Goal: Task Accomplishment & Management: Manage account settings

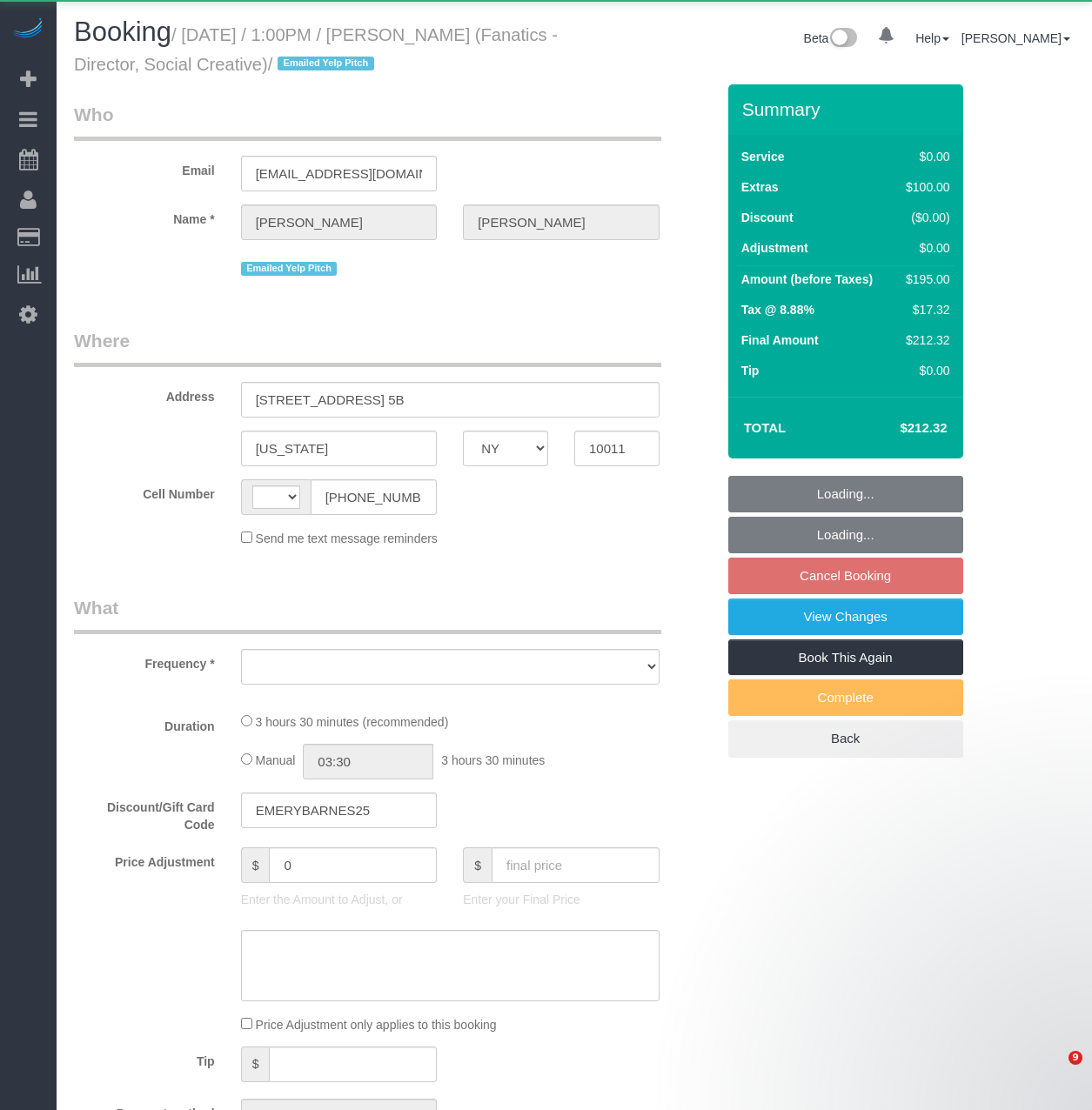
select select "NY"
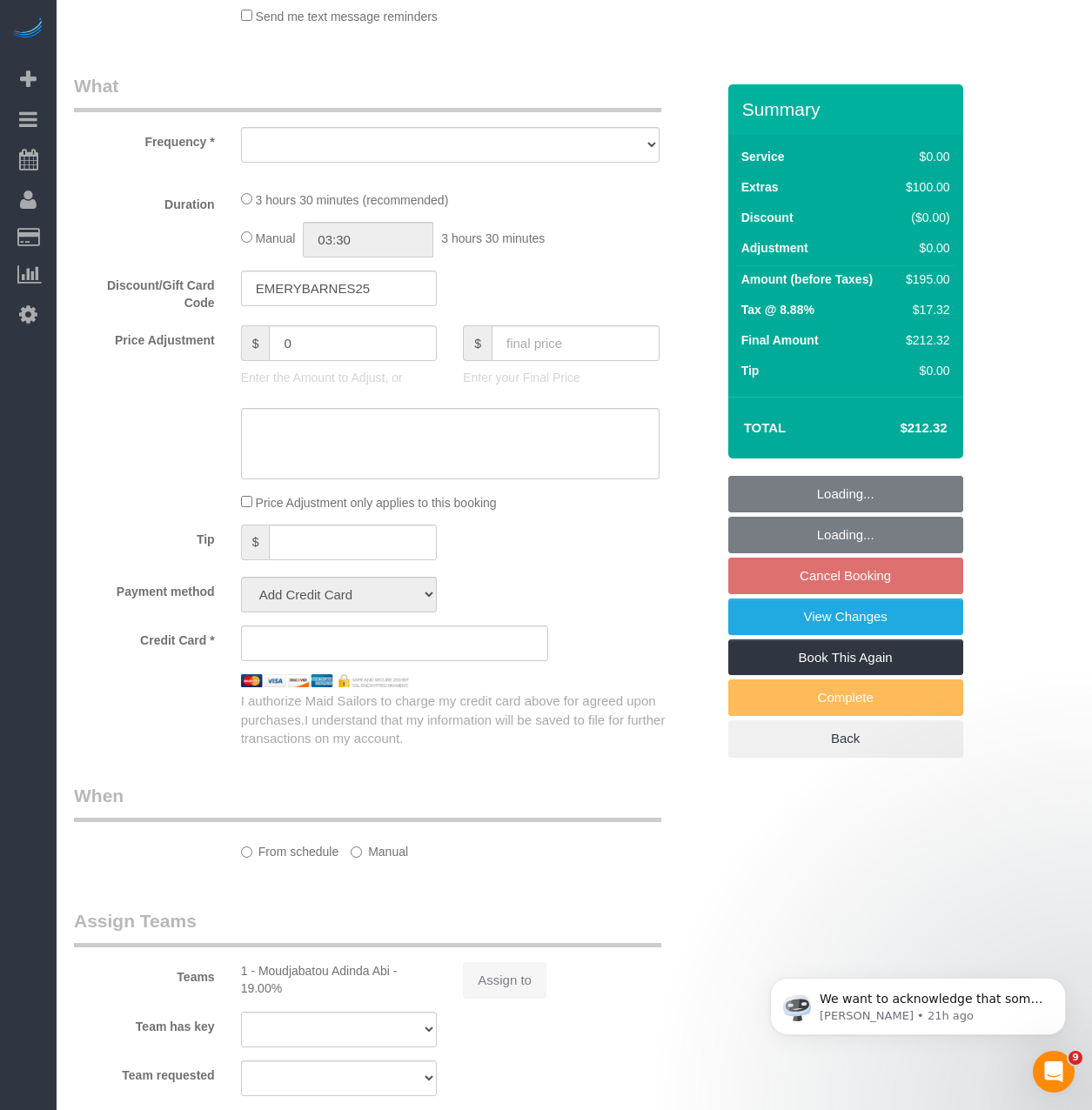
select select "1"
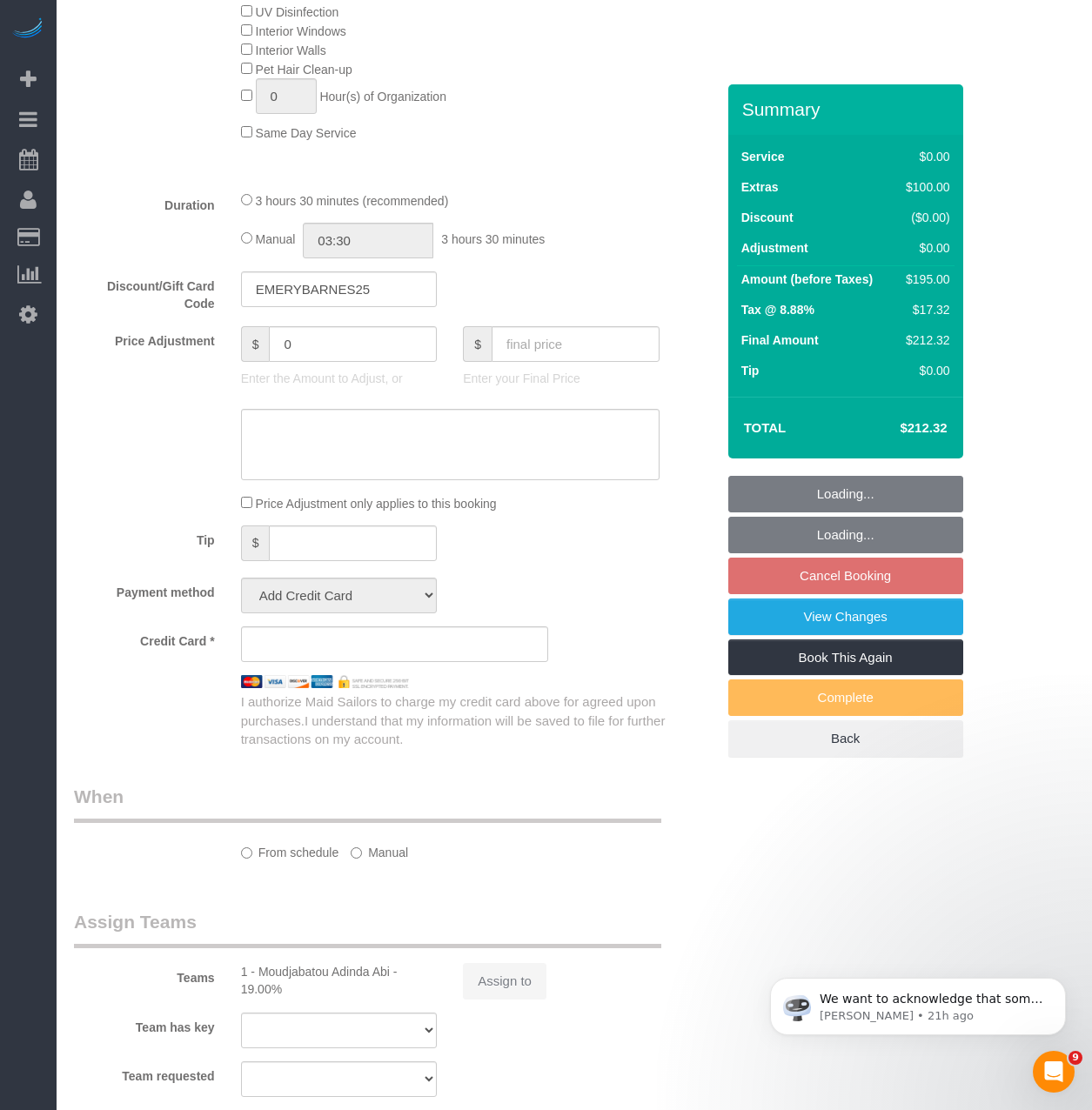
select select "string:stripe-pm_1MEx0T4VGloSiKo7rpVCdXXw"
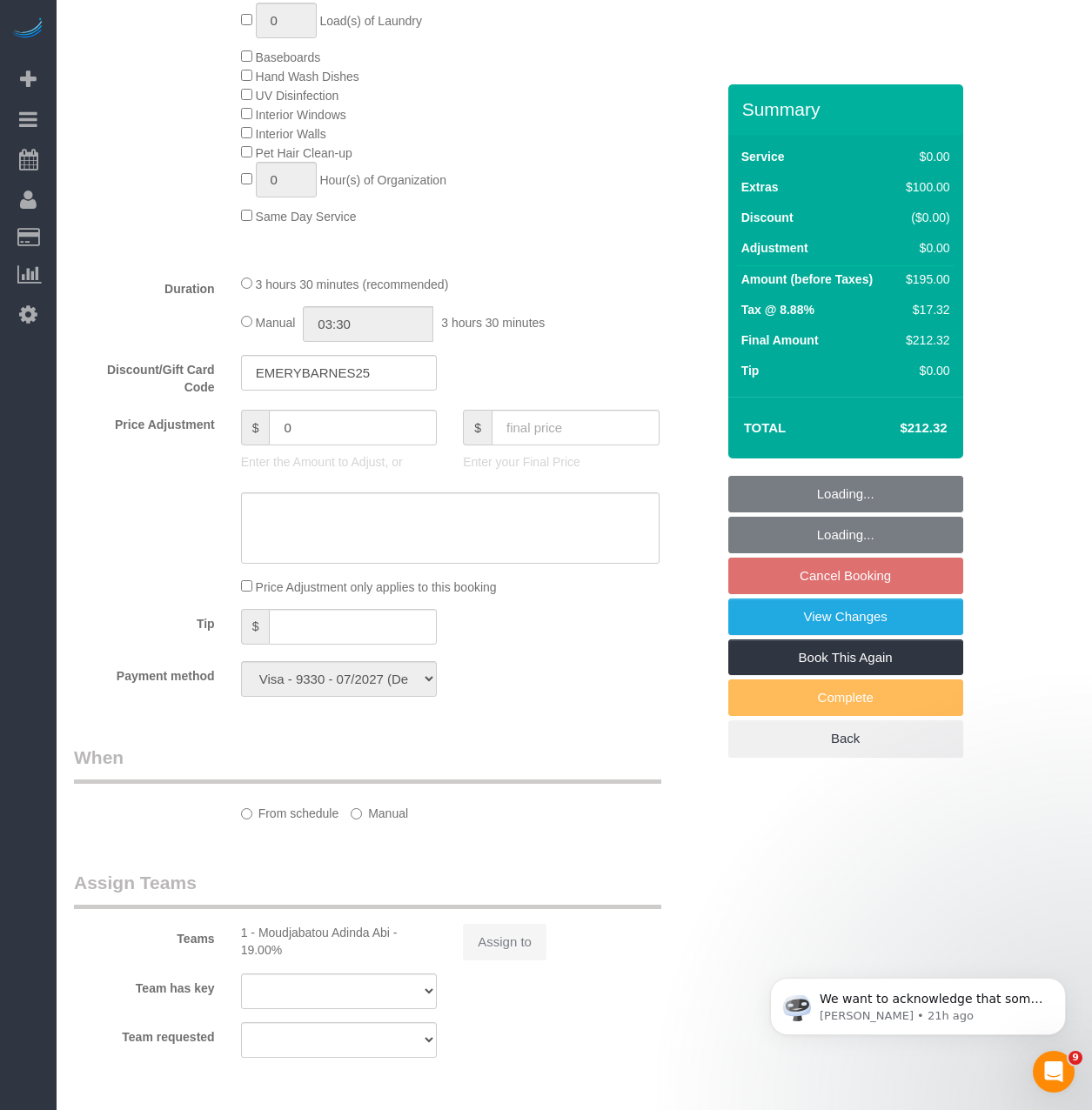
scroll to position [1123, 0]
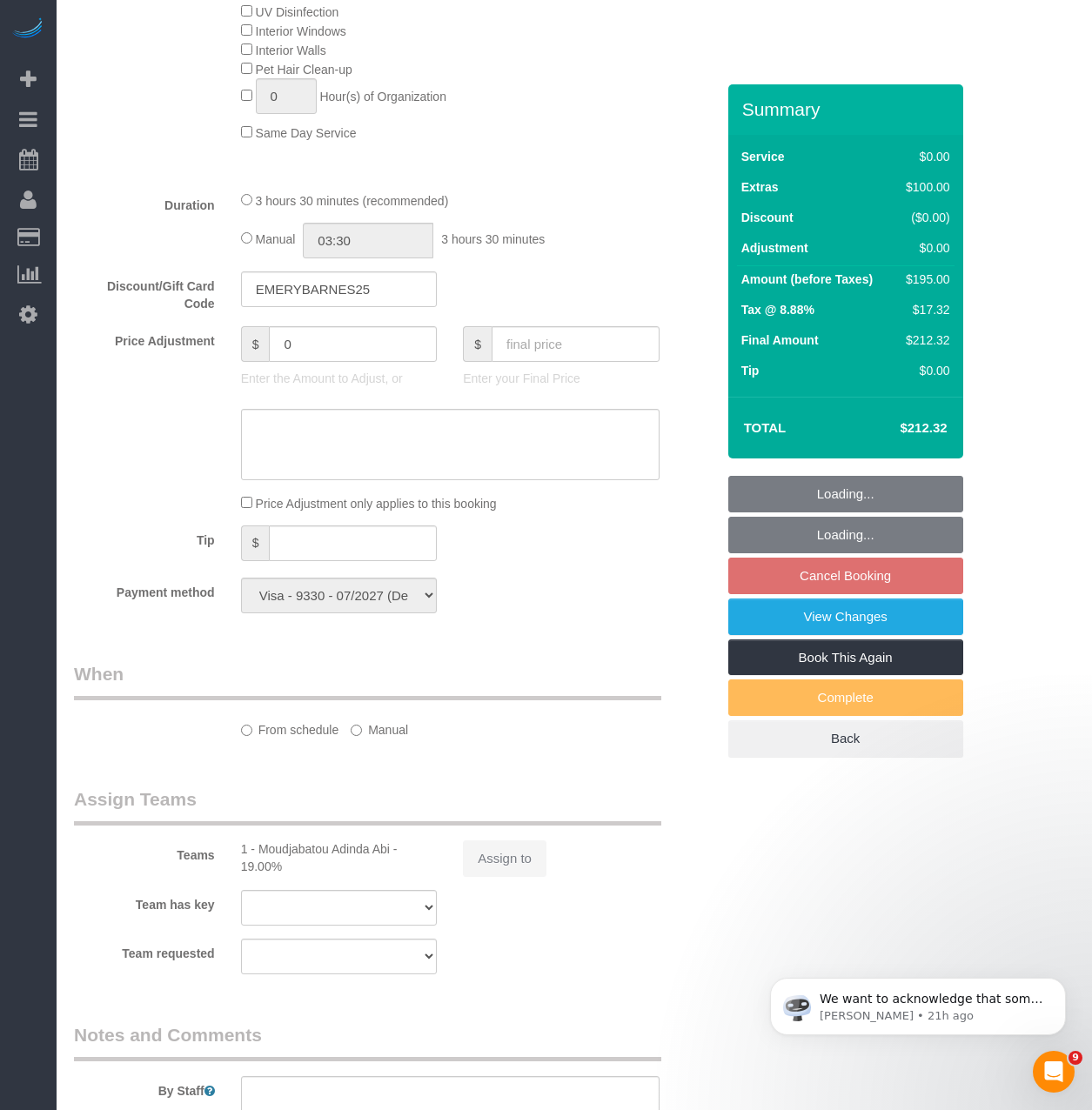
select select "string:[GEOGRAPHIC_DATA]"
select select "number:89"
select select "number:90"
select select "number:15"
select select "number:5"
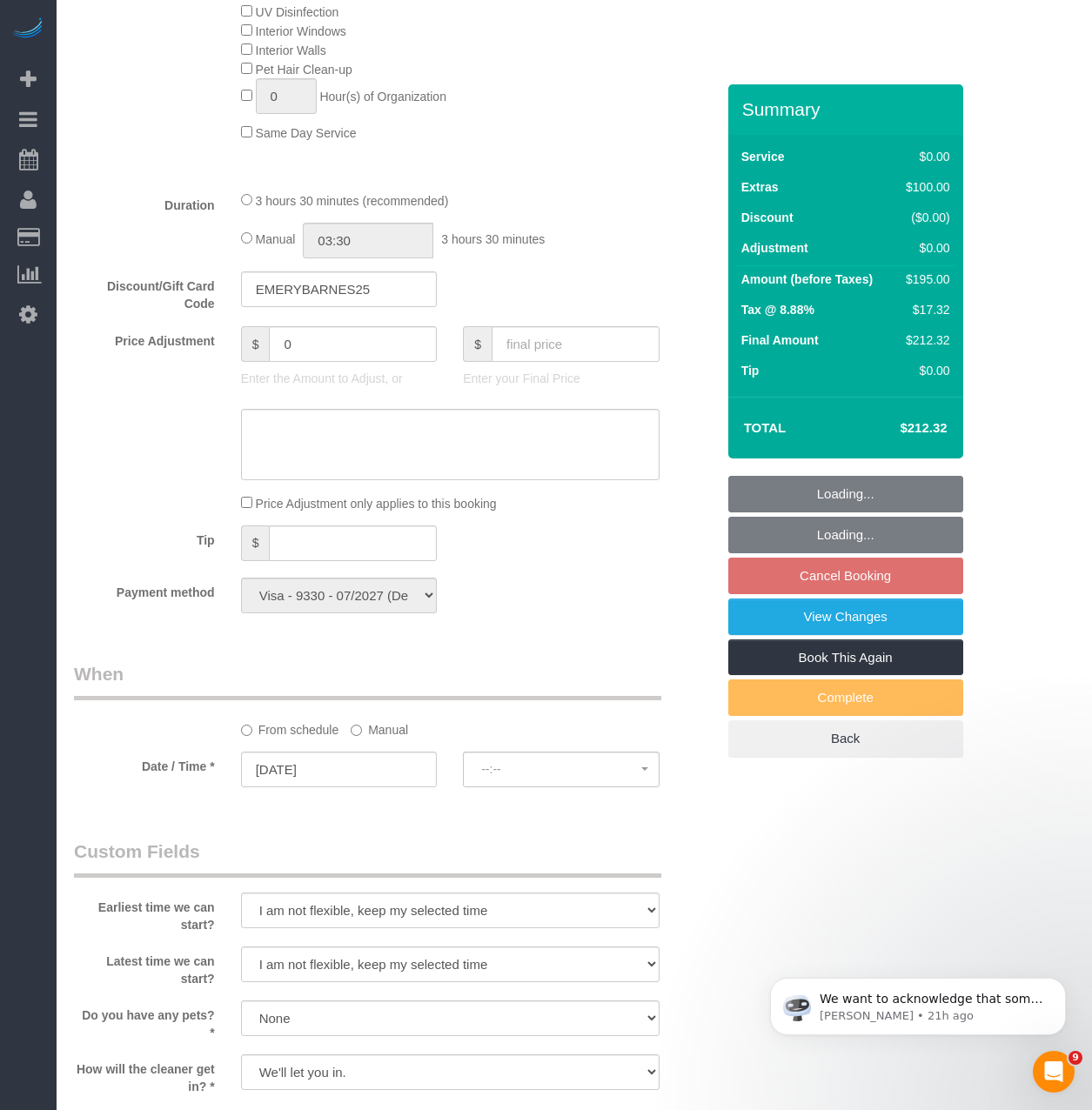
select select "spot1"
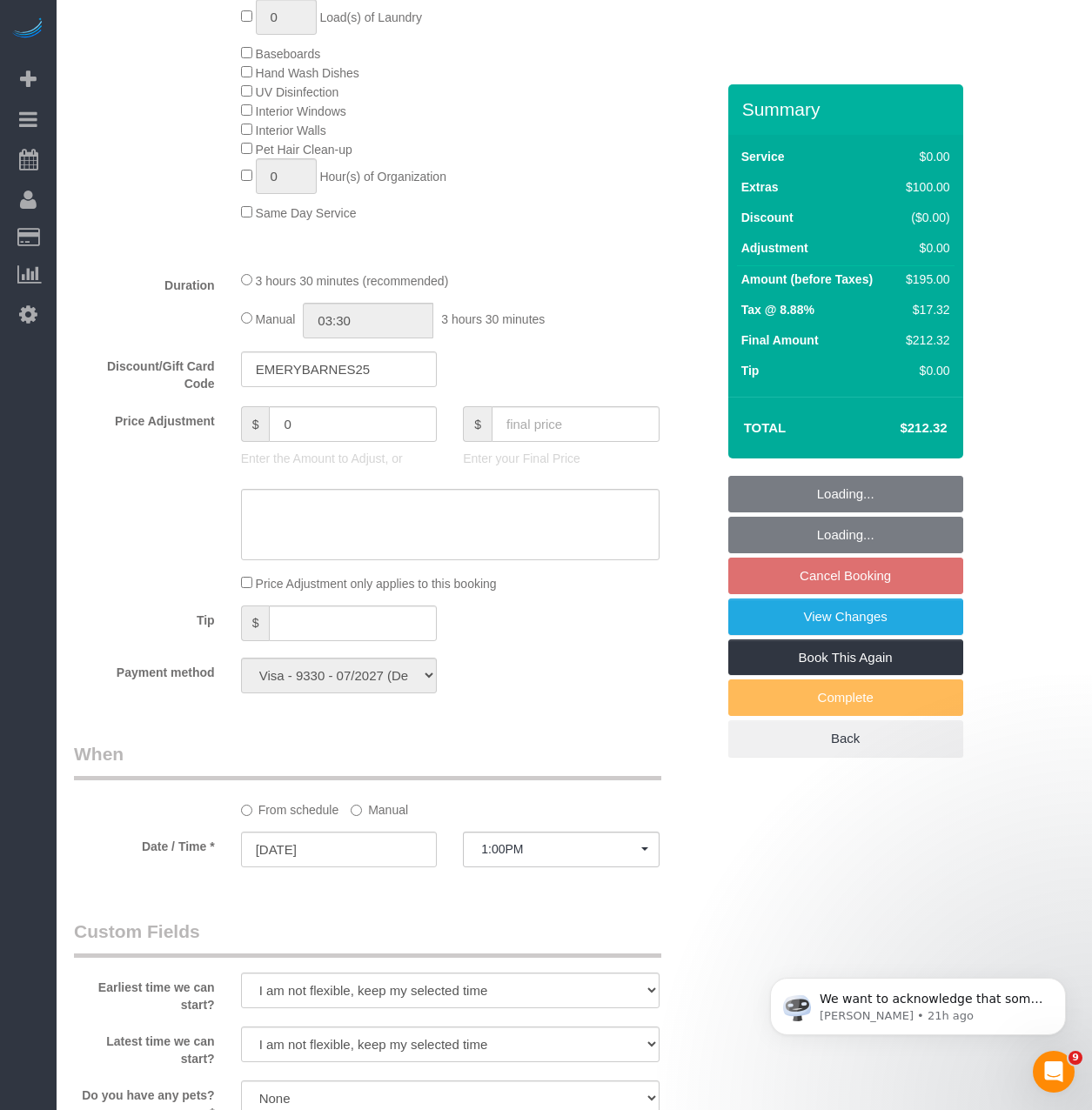
select select "object:1488"
select select "1"
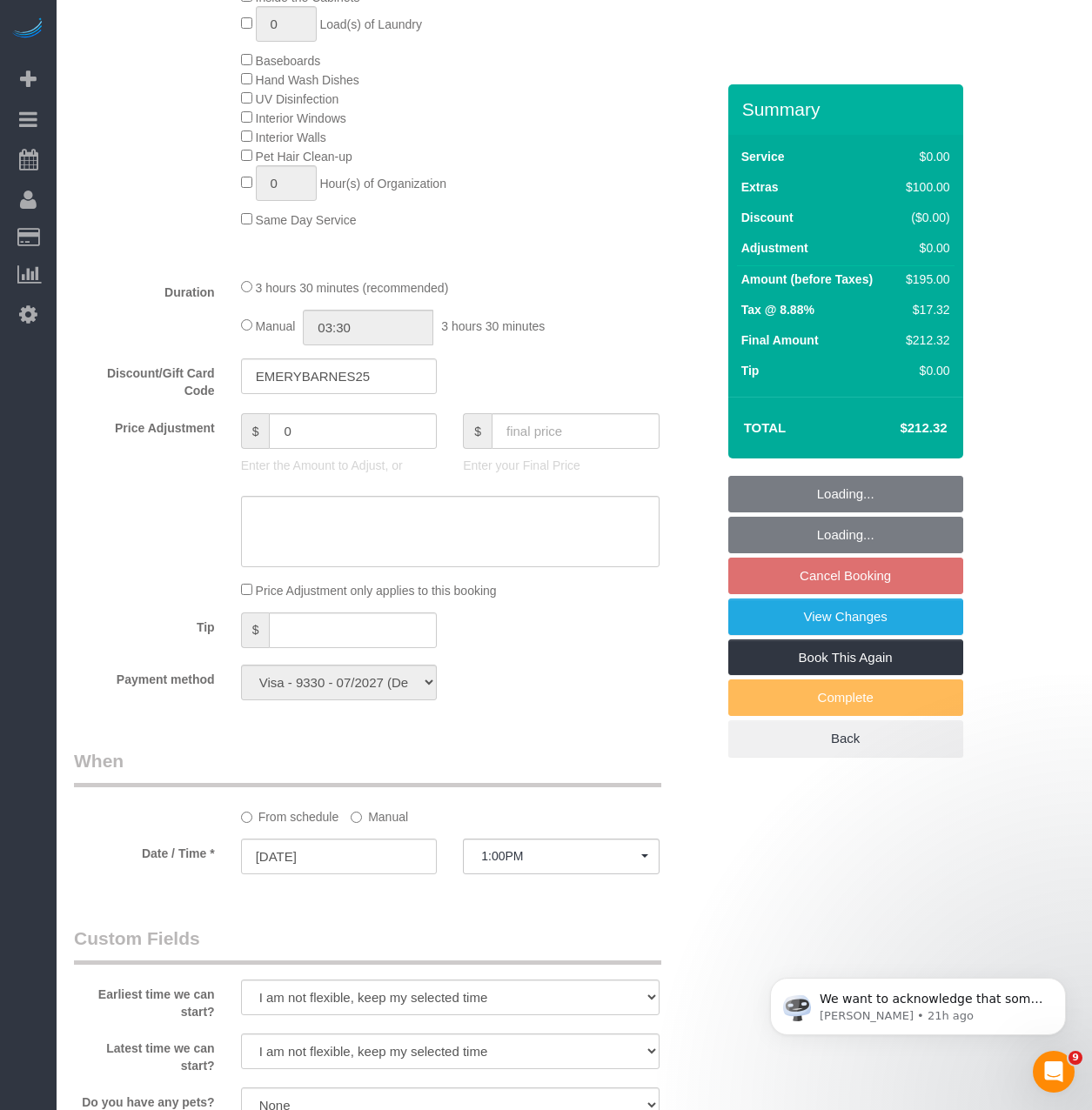
select select "object:1528"
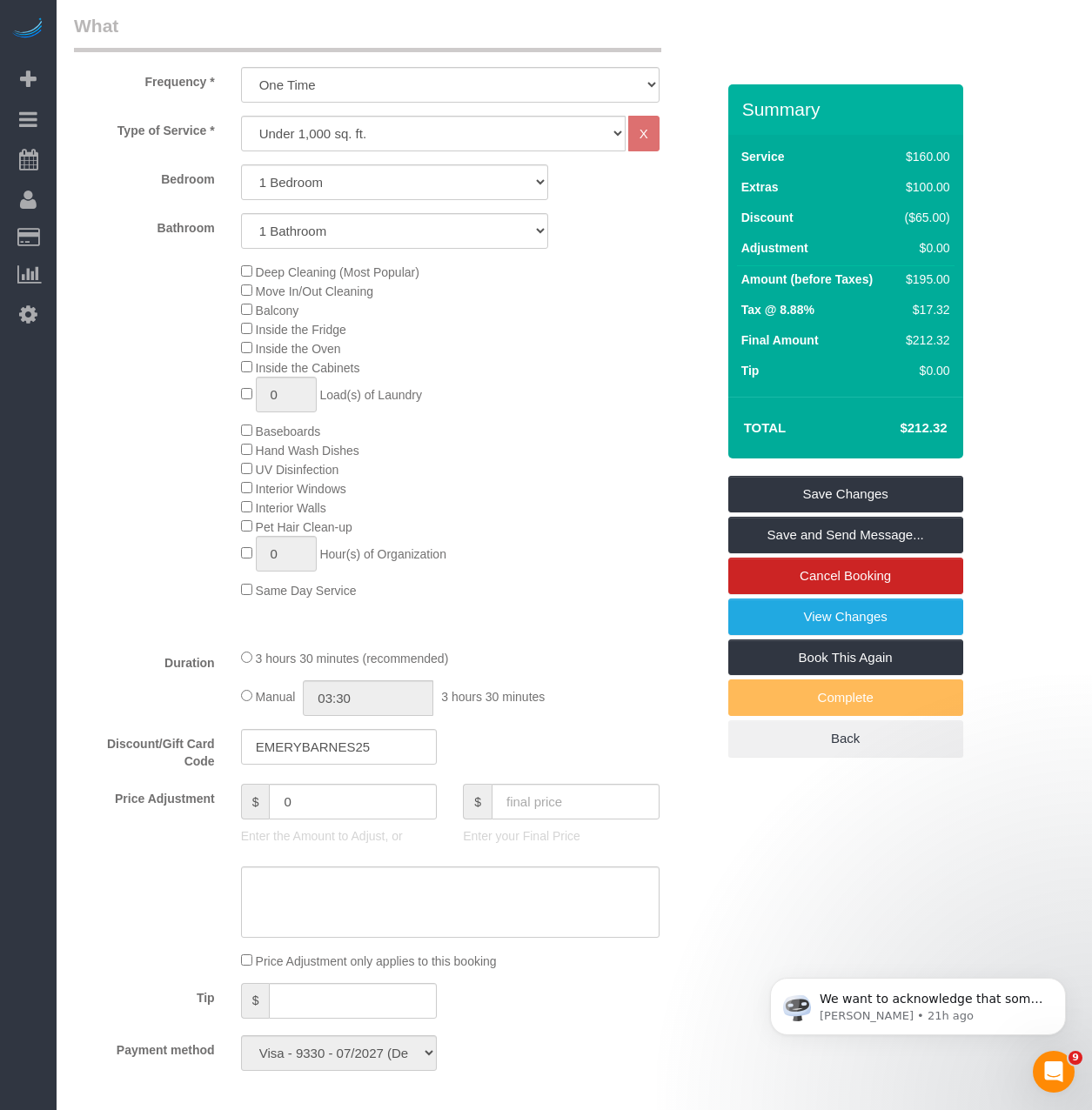
scroll to position [253, 0]
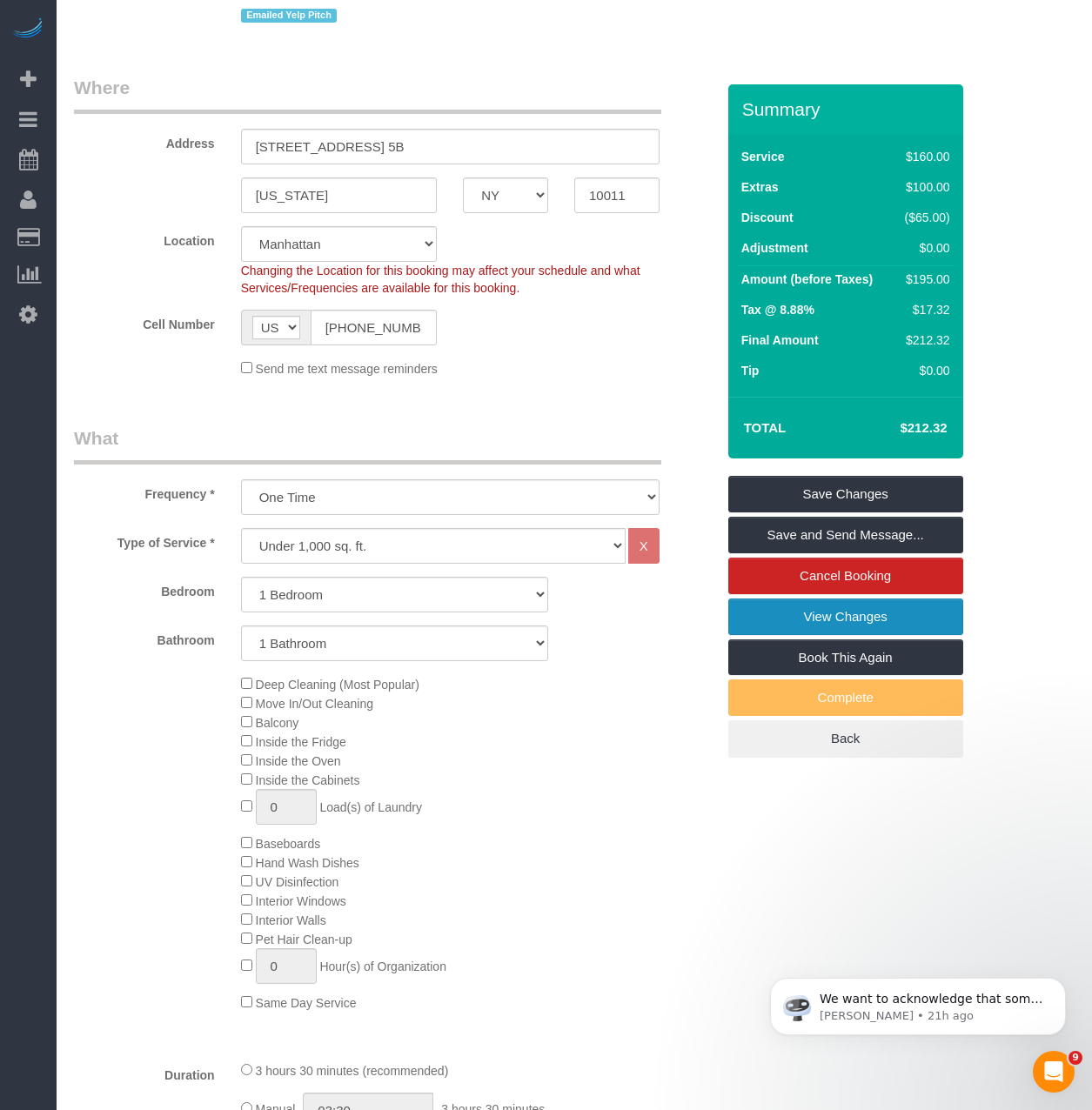
click at [933, 614] on link "View Changes" at bounding box center [846, 617] width 235 height 37
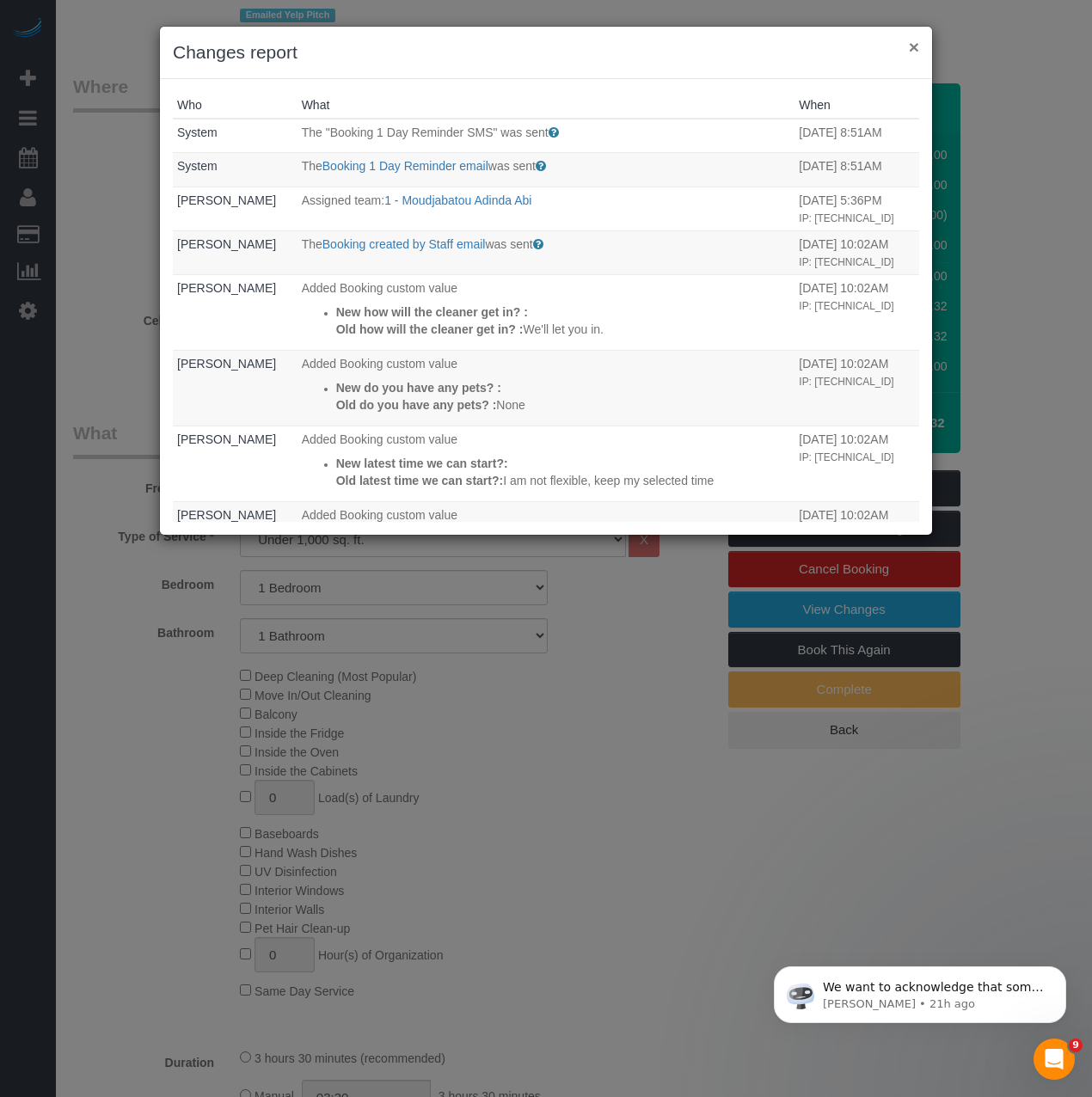
drag, startPoint x: 914, startPoint y: 43, endPoint x: 628, endPoint y: 43, distance: 286.0
click at [914, 43] on button "×" at bounding box center [914, 47] width 10 height 18
